Goal: Task Accomplishment & Management: Use online tool/utility

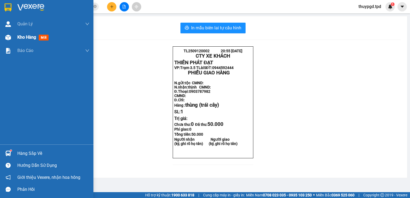
click at [44, 38] on span "mới" at bounding box center [44, 38] width 10 height 6
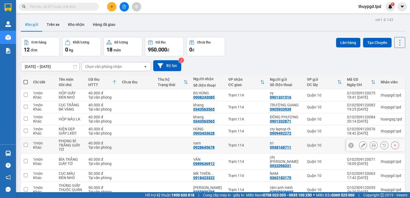
click at [372, 144] on icon at bounding box center [374, 146] width 4 height 4
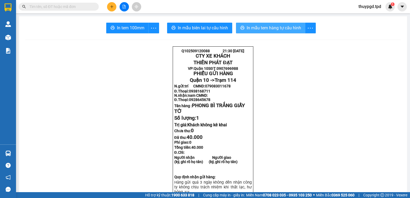
click at [264, 31] on span "In mẫu tem hàng tự cấu hình" at bounding box center [274, 28] width 54 height 7
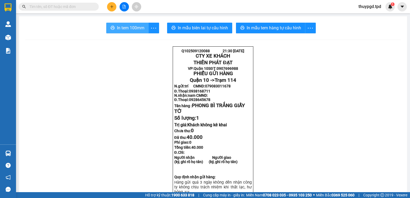
click at [129, 28] on span "In tem 100mm" at bounding box center [131, 28] width 28 height 7
